Goal: Information Seeking & Learning: Learn about a topic

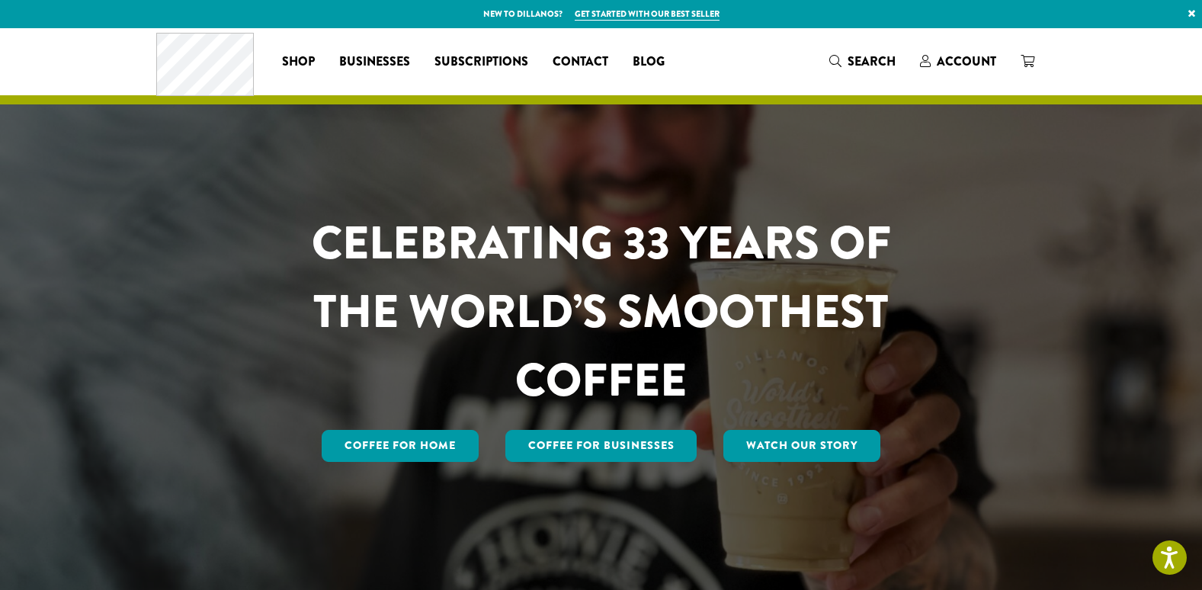
click at [946, 423] on div "CELEBRATING 33 YEARS OF THE WORLD’S SMOOTHEST COFFEE Coffee for Home Coffee For…" at bounding box center [602, 337] width 892 height 256
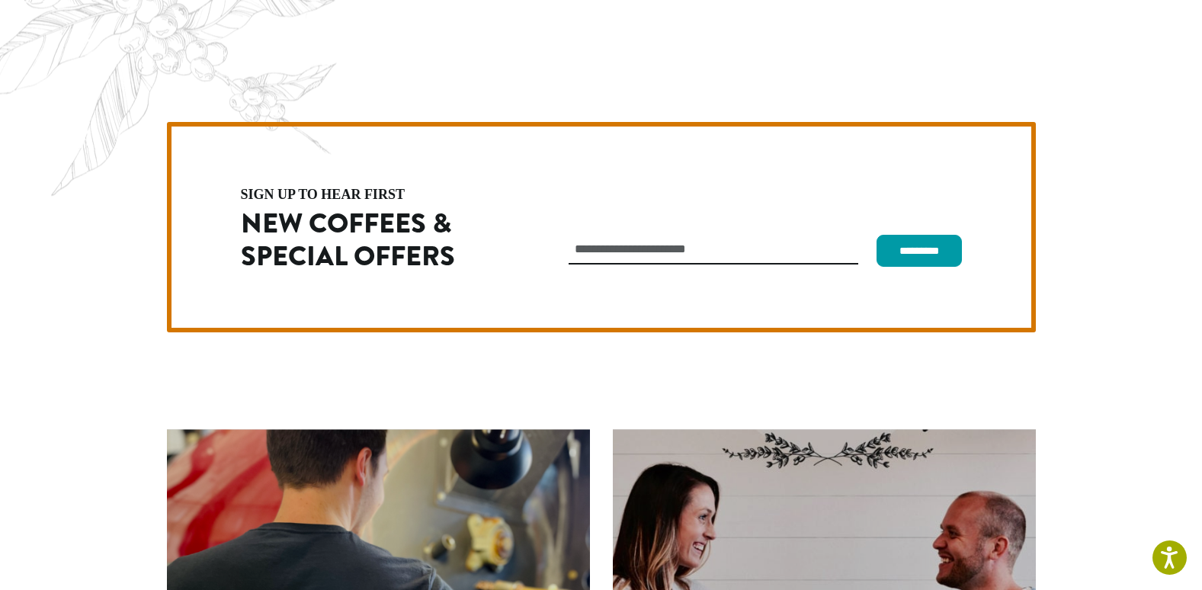
scroll to position [4255, 0]
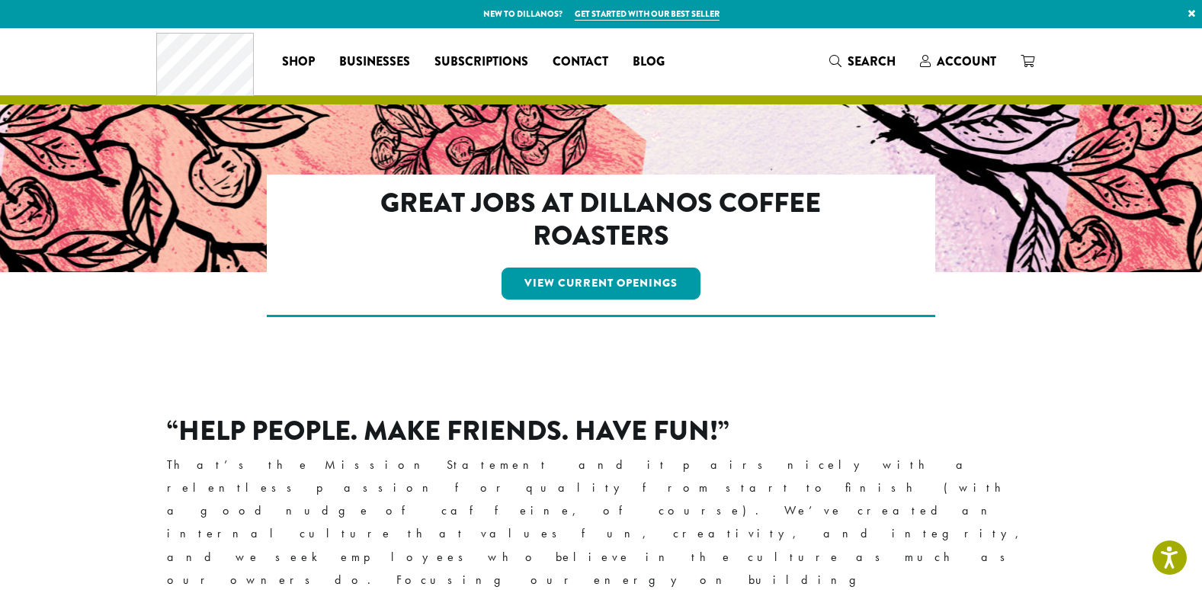
click at [913, 490] on p "That’s the Mission Statement and it pairs nicely with a relentless passion for …" at bounding box center [601, 557] width 869 height 207
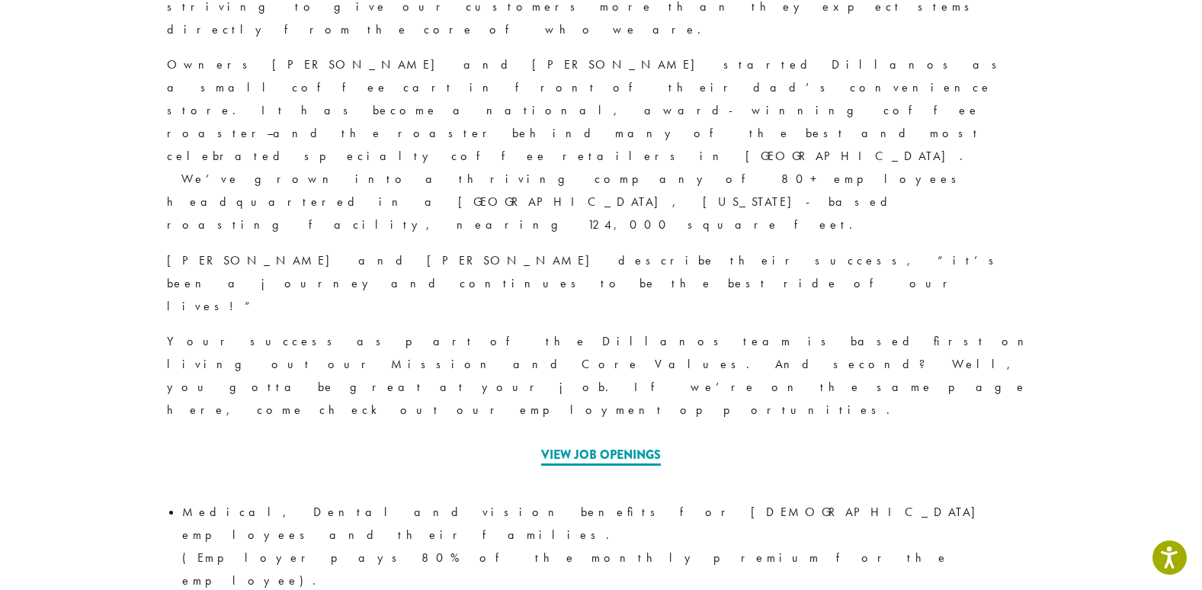
scroll to position [620, 0]
click at [611, 445] on link "View Job Openings" at bounding box center [601, 455] width 120 height 20
